Goal: Use online tool/utility: Utilize a website feature to perform a specific function

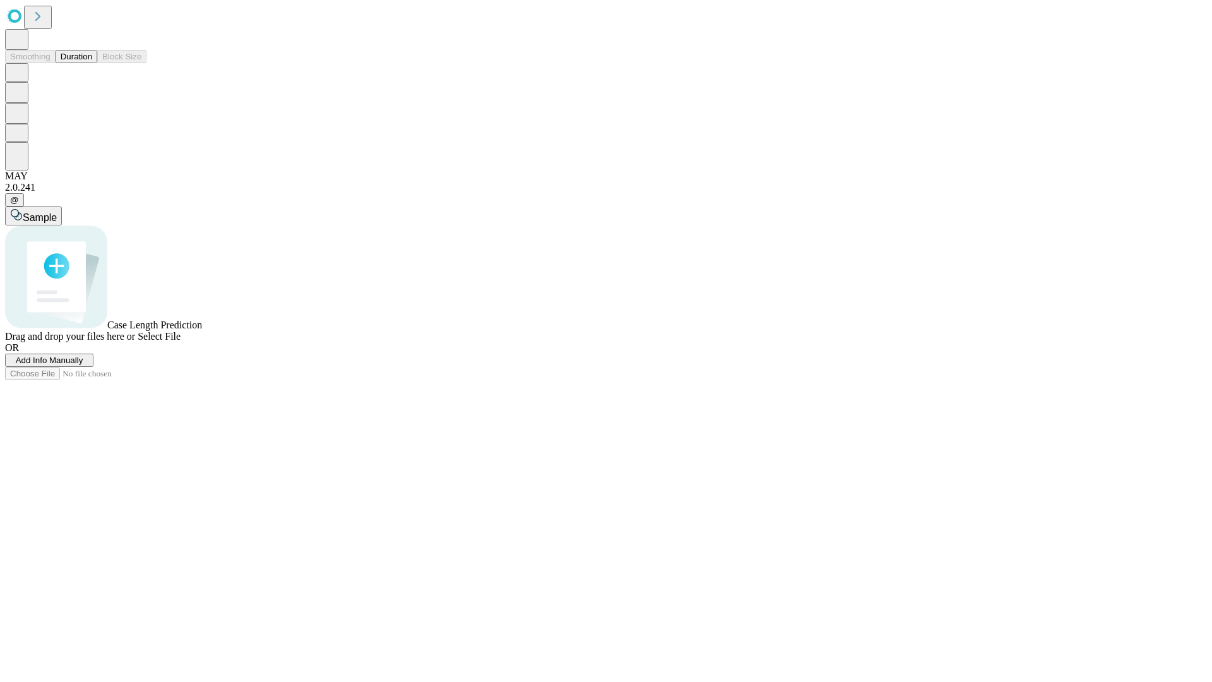
click at [92, 63] on button "Duration" at bounding box center [77, 56] width 42 height 13
click at [83, 365] on span "Add Info Manually" at bounding box center [50, 359] width 68 height 9
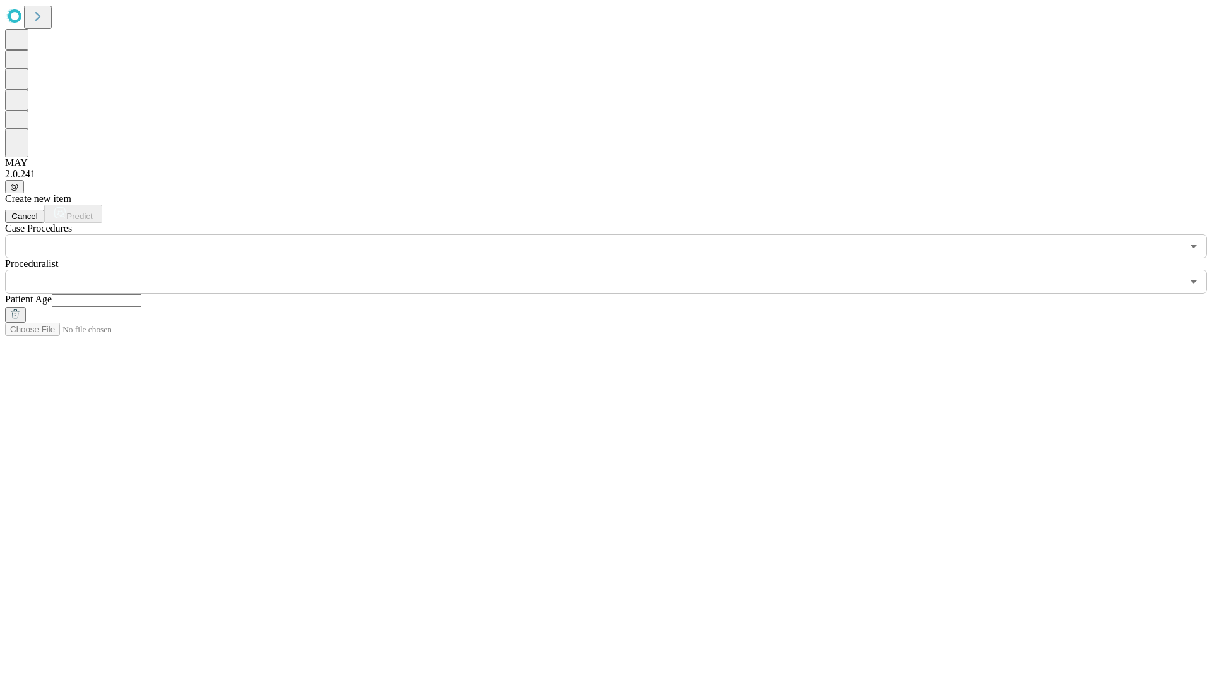
click at [141, 294] on input "text" at bounding box center [97, 300] width 90 height 13
type input "**"
click at [615, 269] on input "text" at bounding box center [593, 281] width 1177 height 24
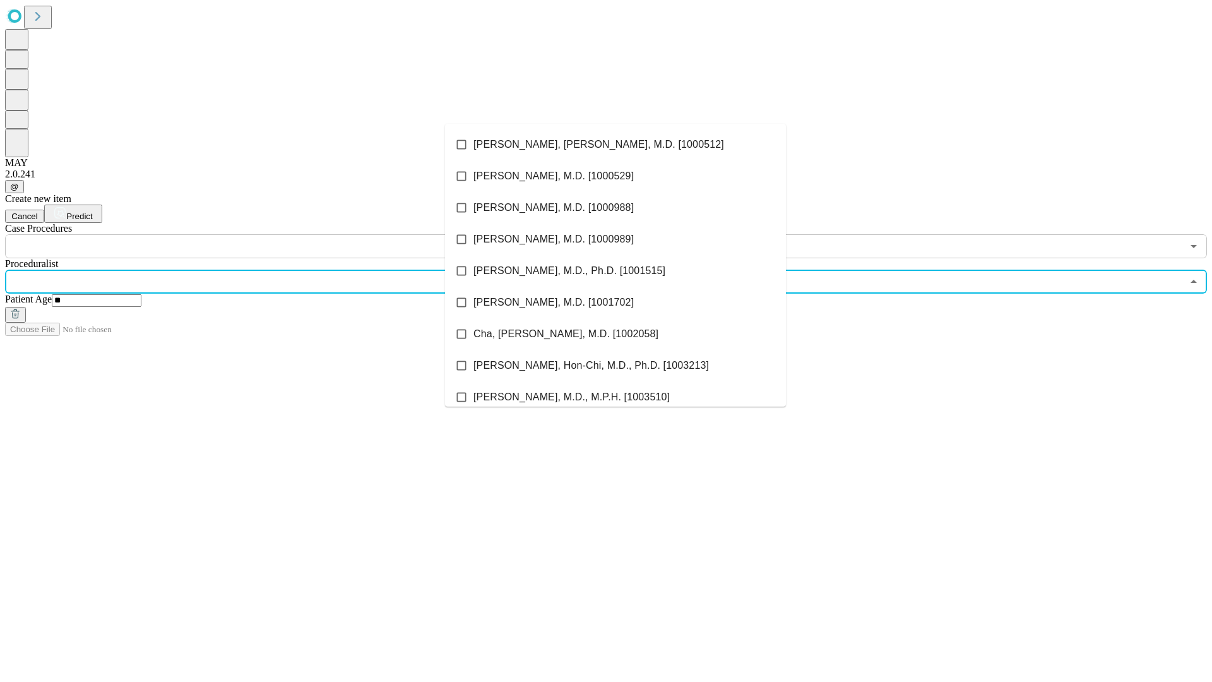
click at [615, 145] on li "[PERSON_NAME], [PERSON_NAME], M.D. [1000512]" at bounding box center [615, 145] width 341 height 32
click at [265, 234] on input "text" at bounding box center [593, 246] width 1177 height 24
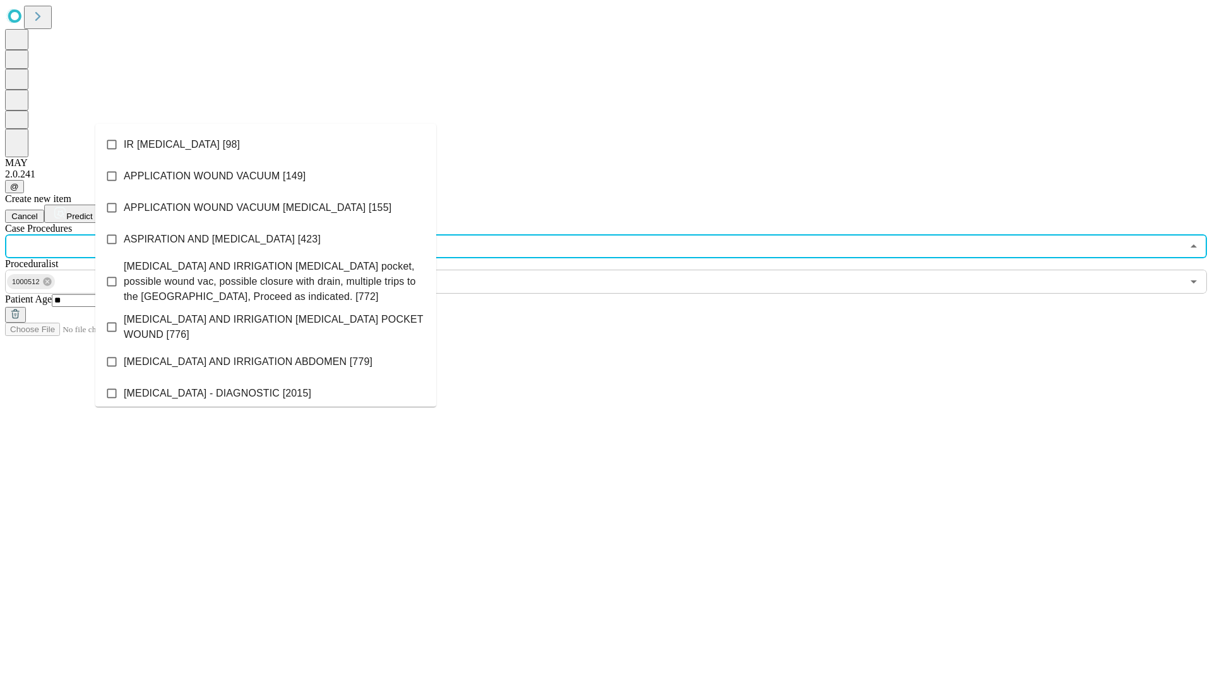
click at [266, 145] on li "IR [MEDICAL_DATA] [98]" at bounding box center [265, 145] width 341 height 32
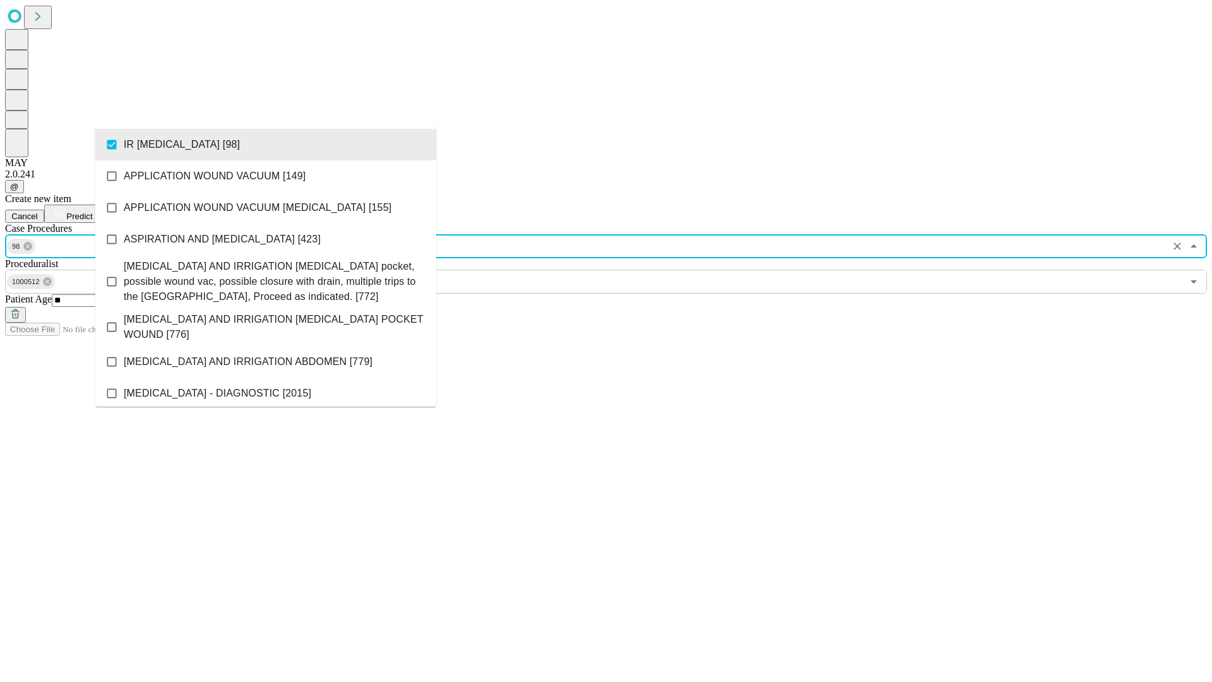
click at [92, 211] on span "Predict" at bounding box center [79, 215] width 26 height 9
